Goal: Task Accomplishment & Management: Manage account settings

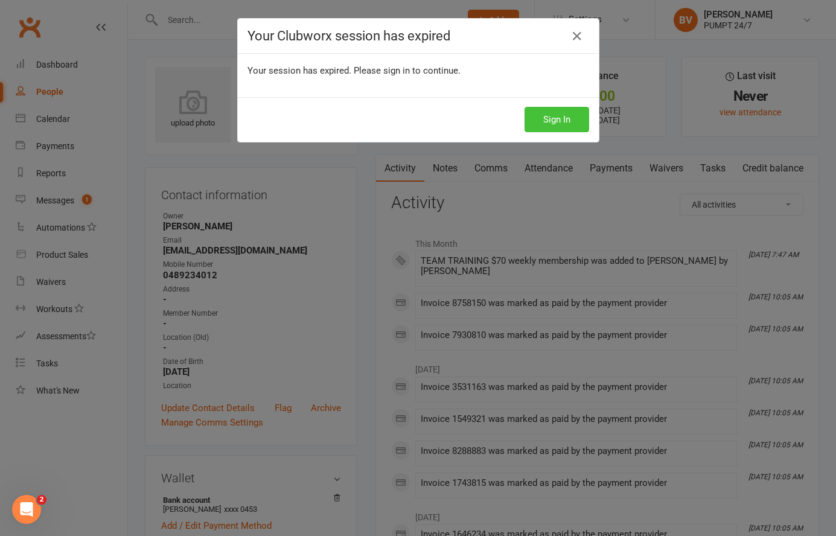
click at [565, 112] on button "Sign In" at bounding box center [556, 119] width 65 height 25
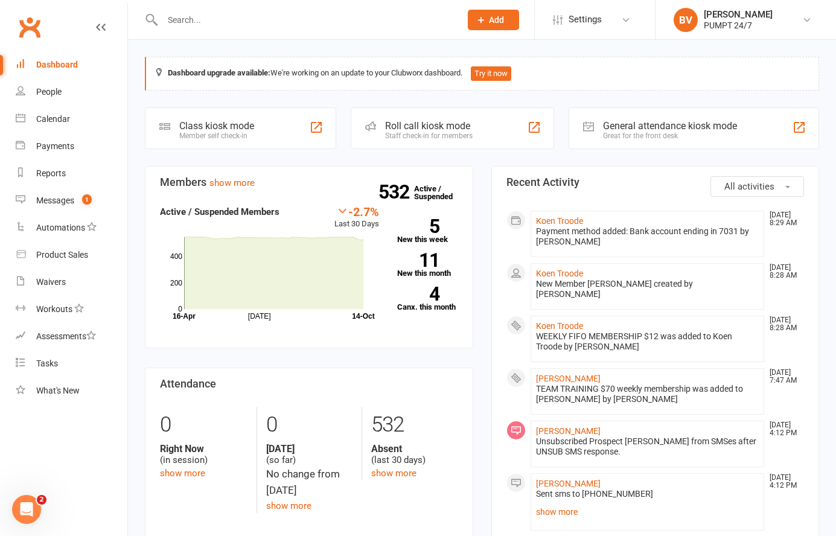
click at [258, 28] on div at bounding box center [298, 19] width 307 height 39
click at [240, 16] on input "text" at bounding box center [305, 19] width 293 height 17
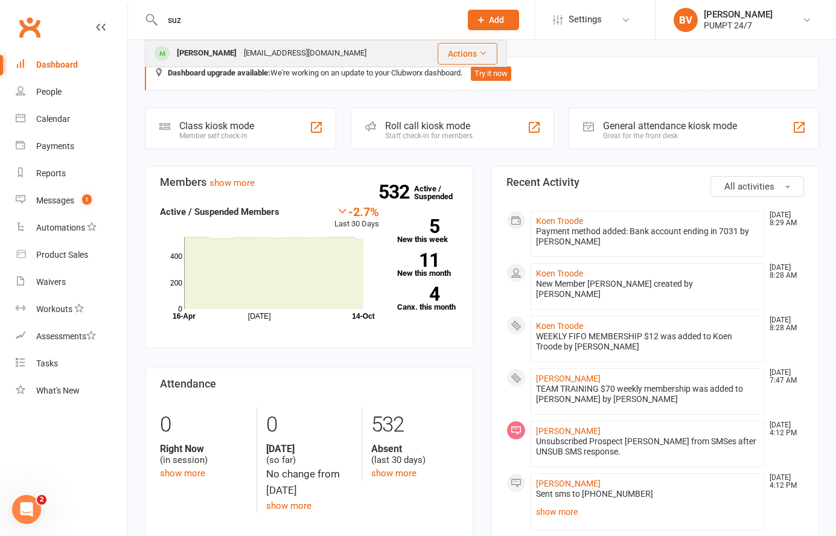
type input "suz"
click at [245, 59] on div "suzandrake@gmail.com" at bounding box center [305, 53] width 130 height 17
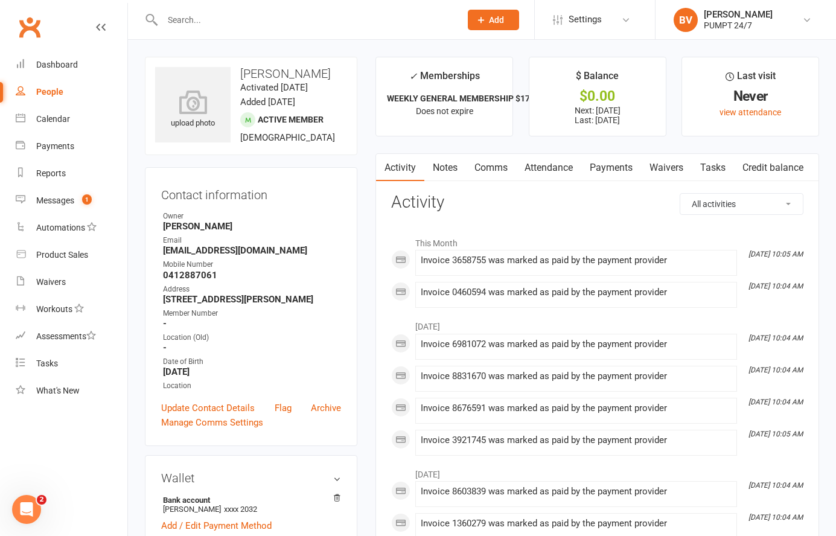
click at [604, 168] on link "Payments" at bounding box center [611, 168] width 60 height 28
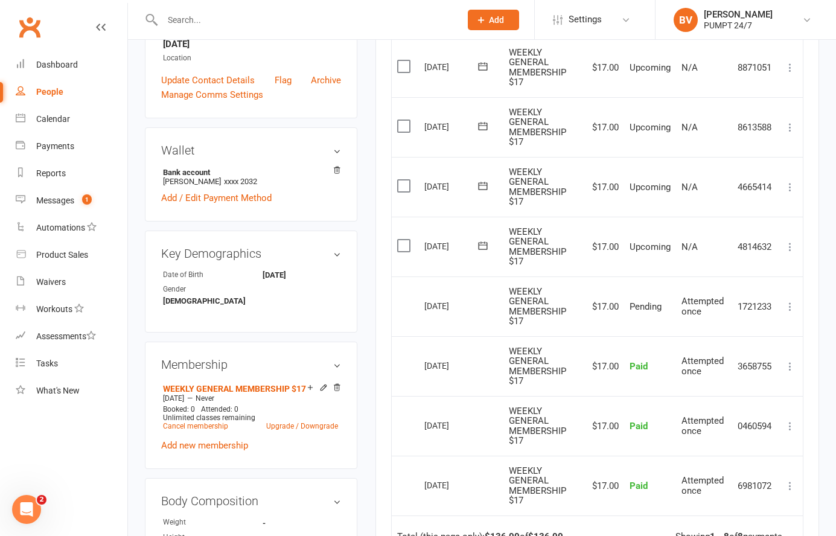
scroll to position [349, 0]
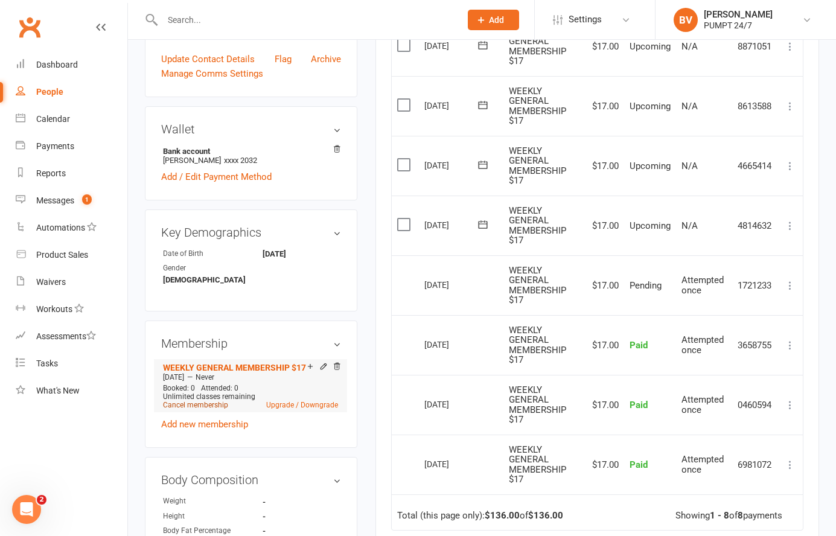
click at [197, 401] on link "Cancel membership" at bounding box center [195, 405] width 65 height 8
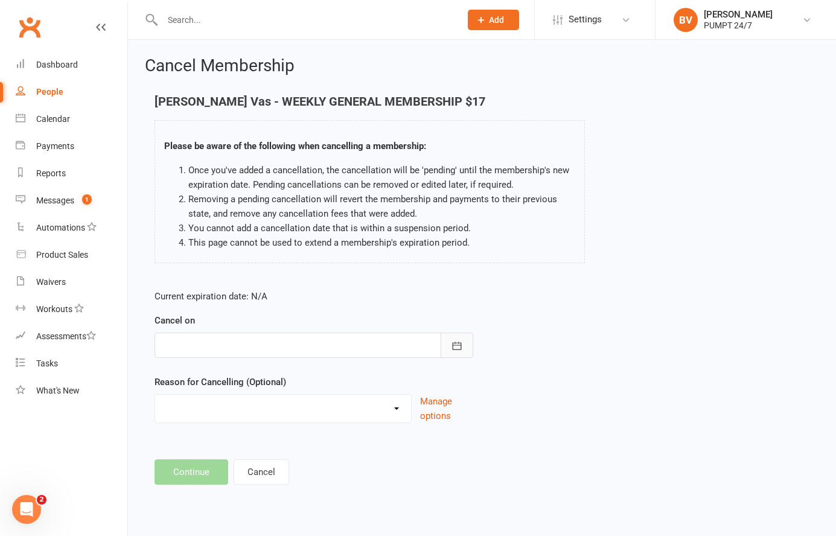
click at [454, 350] on icon "button" at bounding box center [457, 346] width 12 height 12
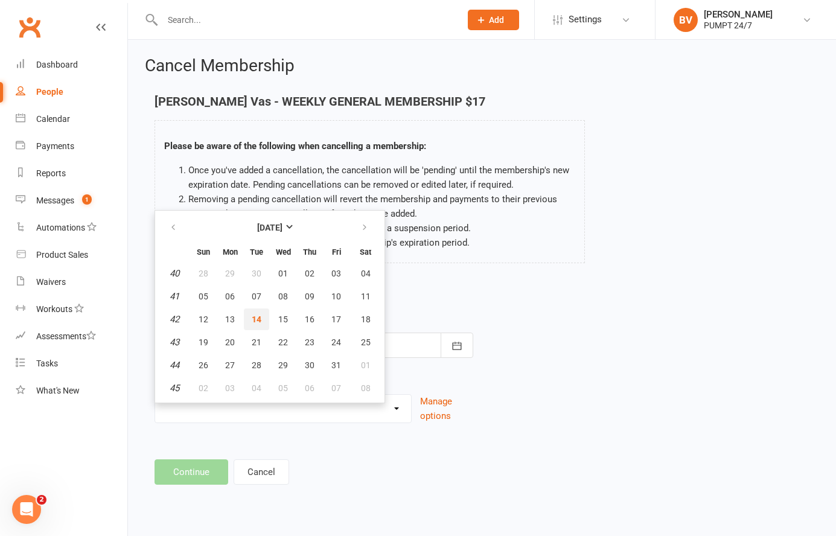
click at [253, 317] on span "14" at bounding box center [257, 319] width 10 height 10
type input "14 Oct 2025"
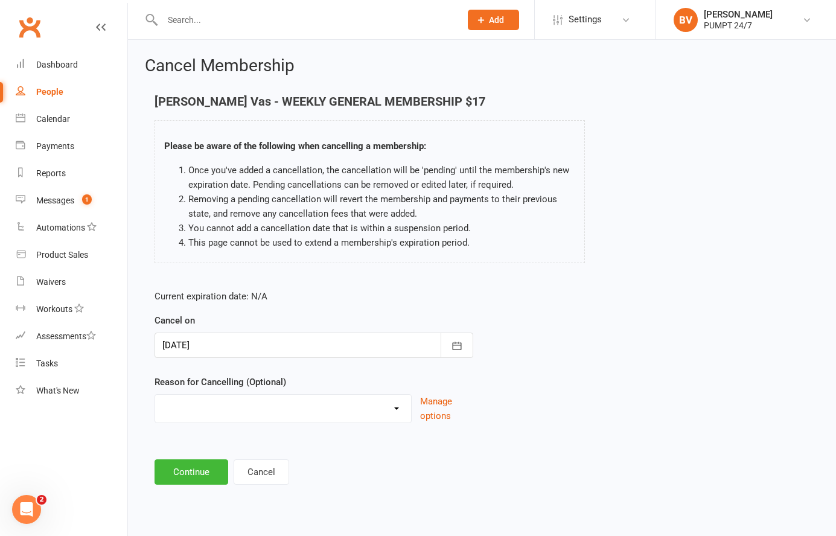
click at [326, 407] on select "Holiday Injury Other reason" at bounding box center [283, 407] width 256 height 24
select select "2"
click at [155, 395] on select "Holiday Injury Other reason" at bounding box center [283, 407] width 256 height 24
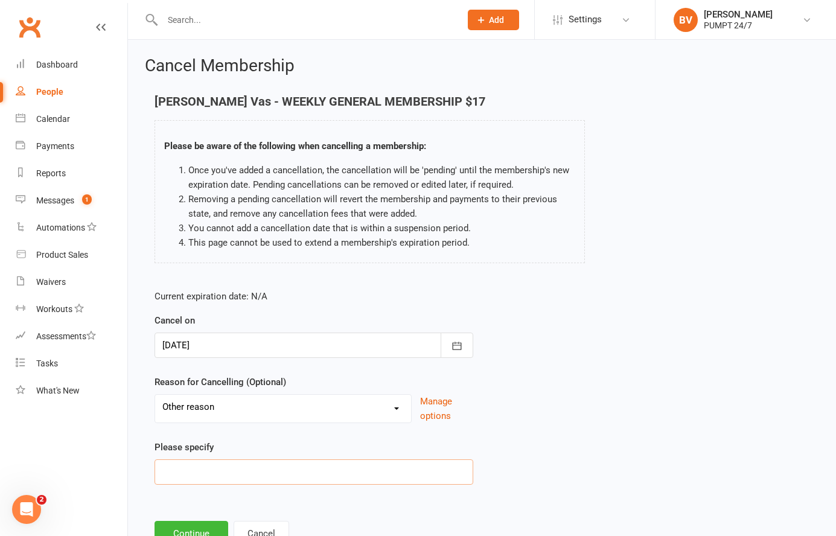
click at [200, 471] on input at bounding box center [313, 471] width 319 height 25
type input "No Using: Work/Life Balance"
click at [585, 402] on div "Current expiration date: N/A Cancel on 14 Oct 2025 October 2025 Sun Mon Tue Wed…" at bounding box center [481, 390] width 673 height 221
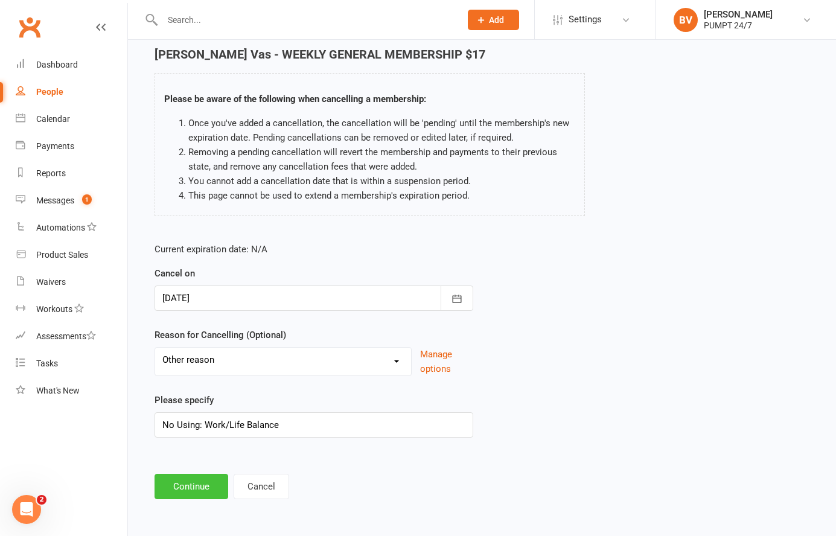
click at [193, 492] on button "Continue" at bounding box center [191, 486] width 74 height 25
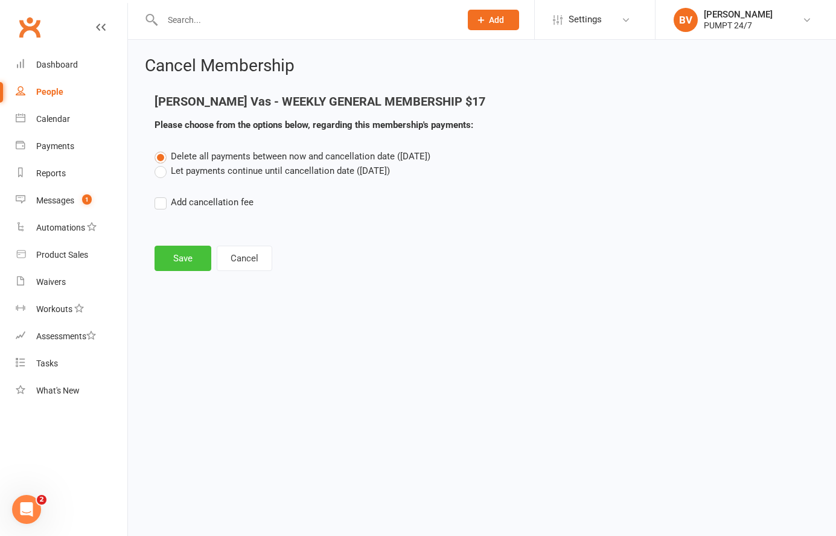
click at [177, 259] on button "Save" at bounding box center [182, 258] width 57 height 25
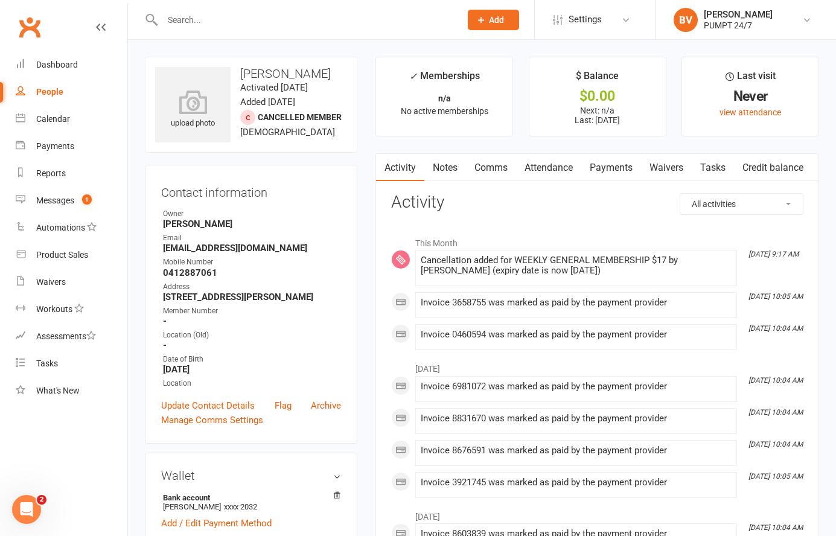
click at [39, 19] on link "Clubworx" at bounding box center [29, 27] width 30 height 30
